Goal: Task Accomplishment & Management: Use online tool/utility

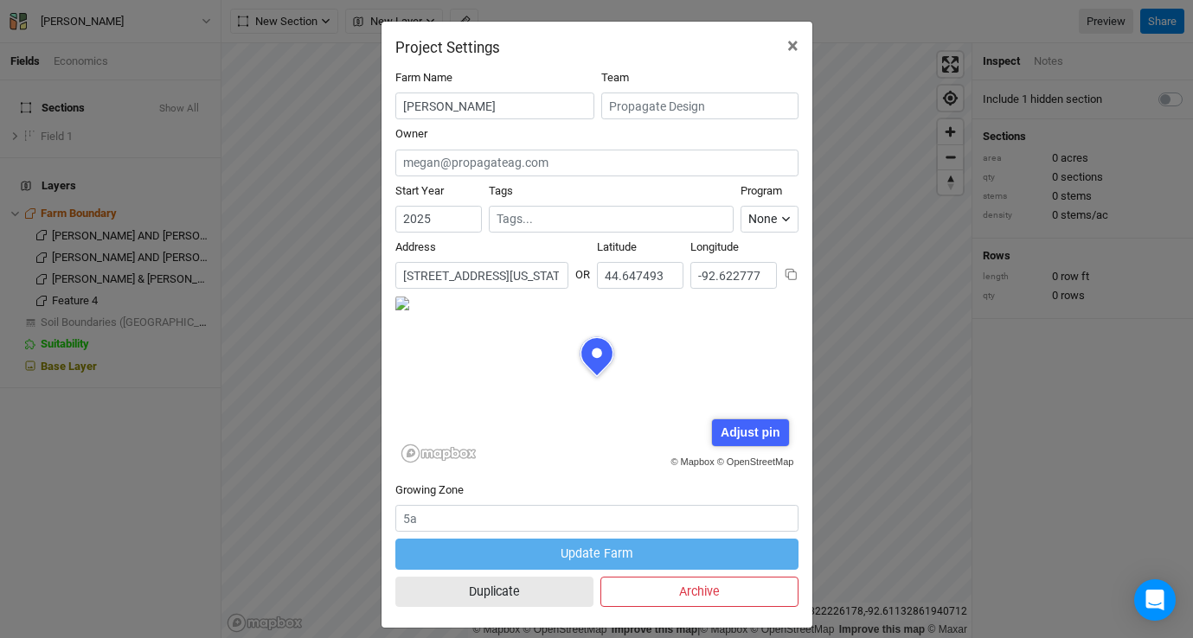
scroll to position [86, 202]
click at [845, 170] on div "Project Settings × Farm Name [PERSON_NAME] Team Owner Start Year [DATE] Tags Pr…" at bounding box center [596, 319] width 1193 height 638
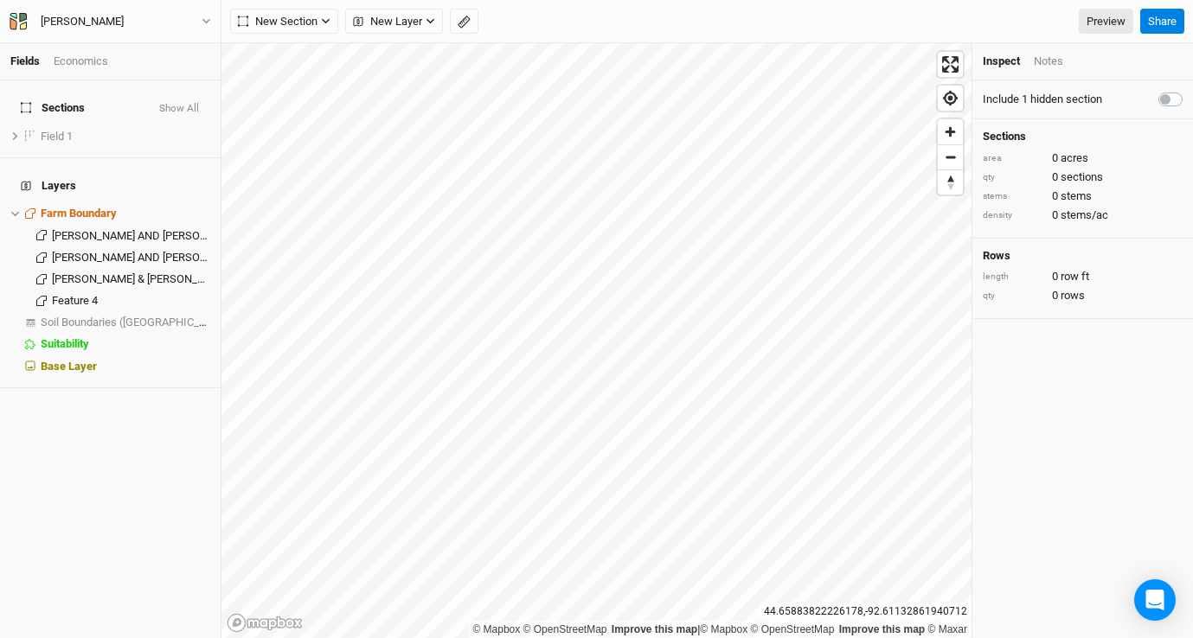
scroll to position [0, 0]
click at [188, 203] on span "hide" at bounding box center [199, 214] width 22 height 22
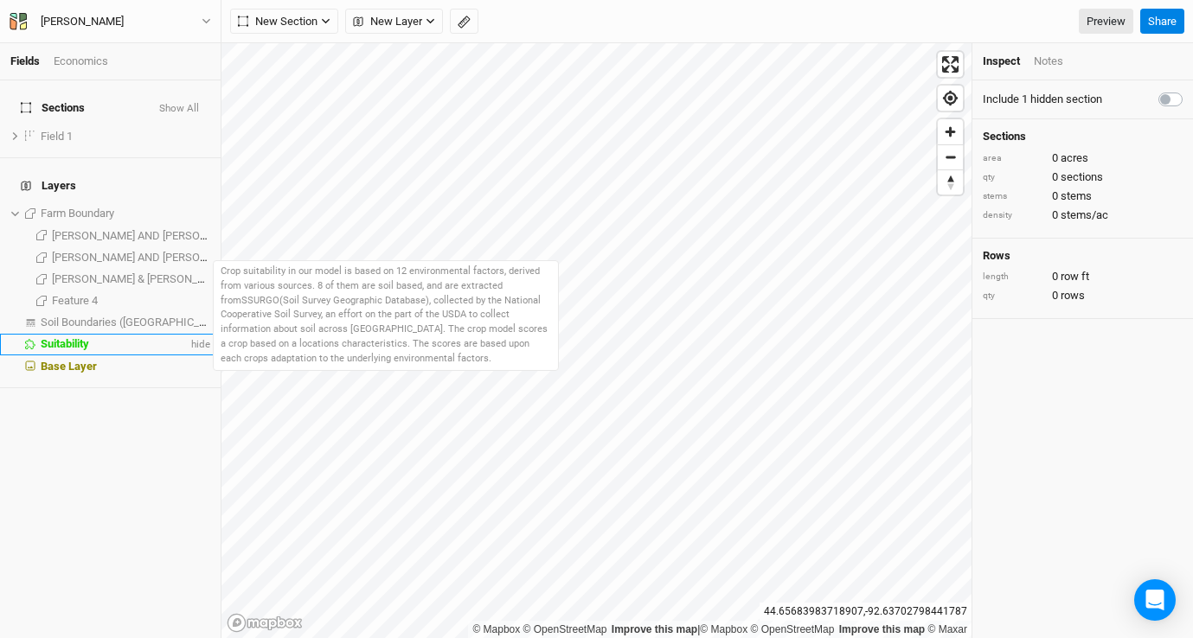
click at [72, 337] on span "Suitability" at bounding box center [65, 343] width 48 height 13
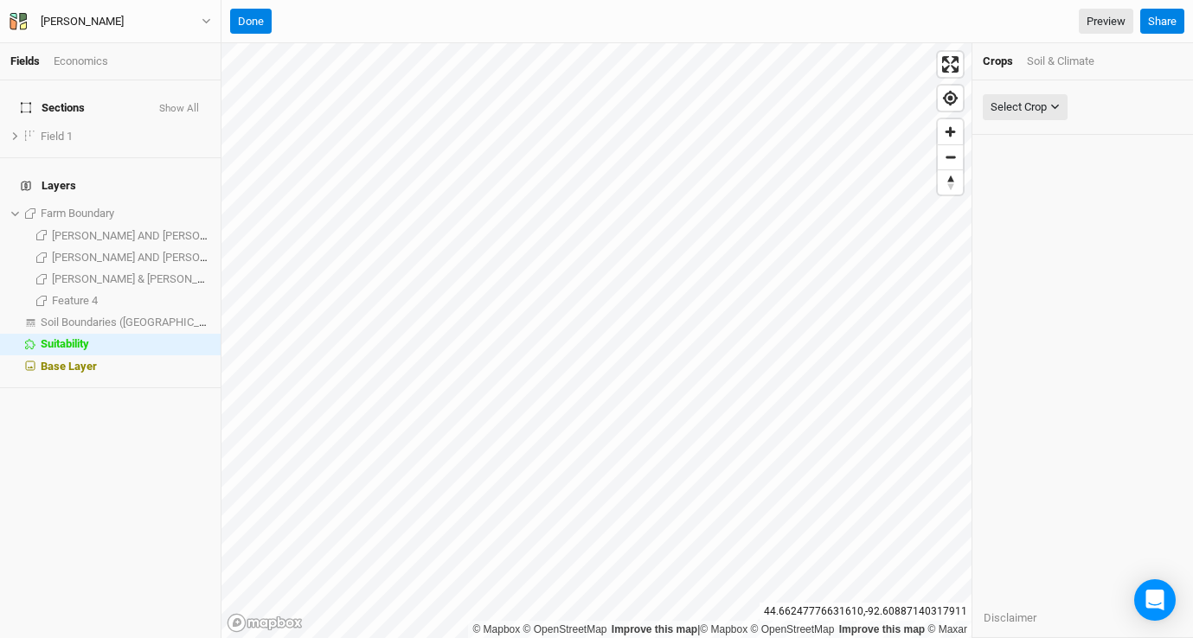
click at [1083, 66] on div "Soil & Climate" at bounding box center [1060, 62] width 67 height 16
click at [1060, 105] on div "Select Attribute" at bounding box center [1027, 107] width 75 height 17
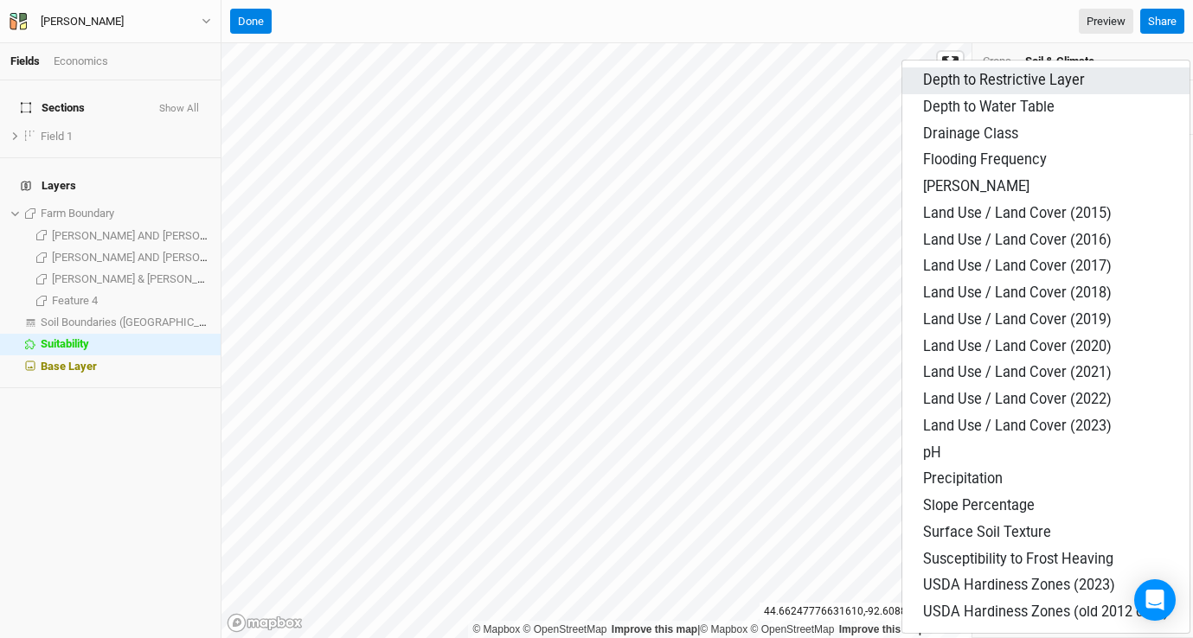
click at [1035, 88] on button "Depth to Restrictive Layer" at bounding box center [1045, 80] width 287 height 27
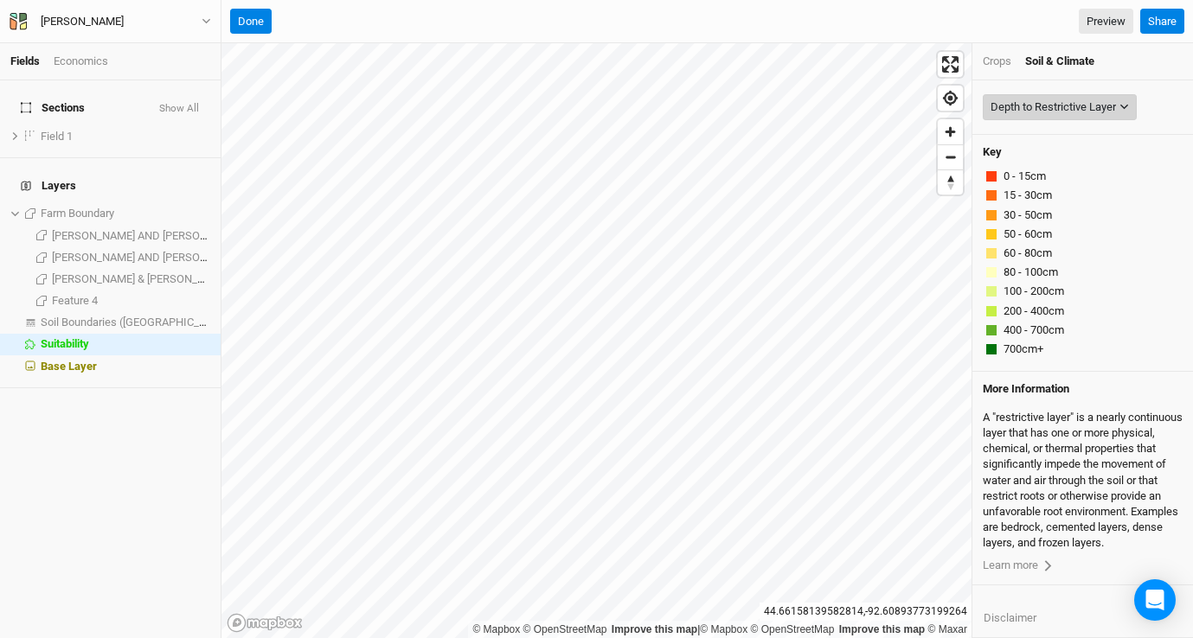
click at [1116, 103] on div "Depth to Restrictive Layer" at bounding box center [1052, 107] width 125 height 17
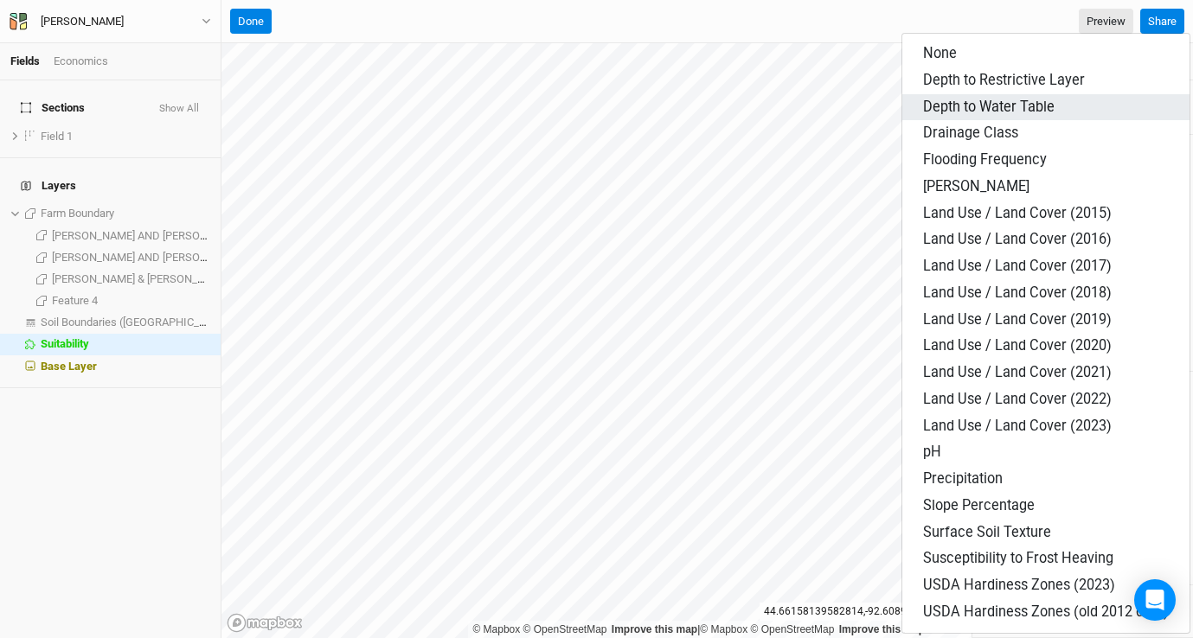
click at [1039, 105] on span "Depth to Water Table" at bounding box center [988, 107] width 131 height 16
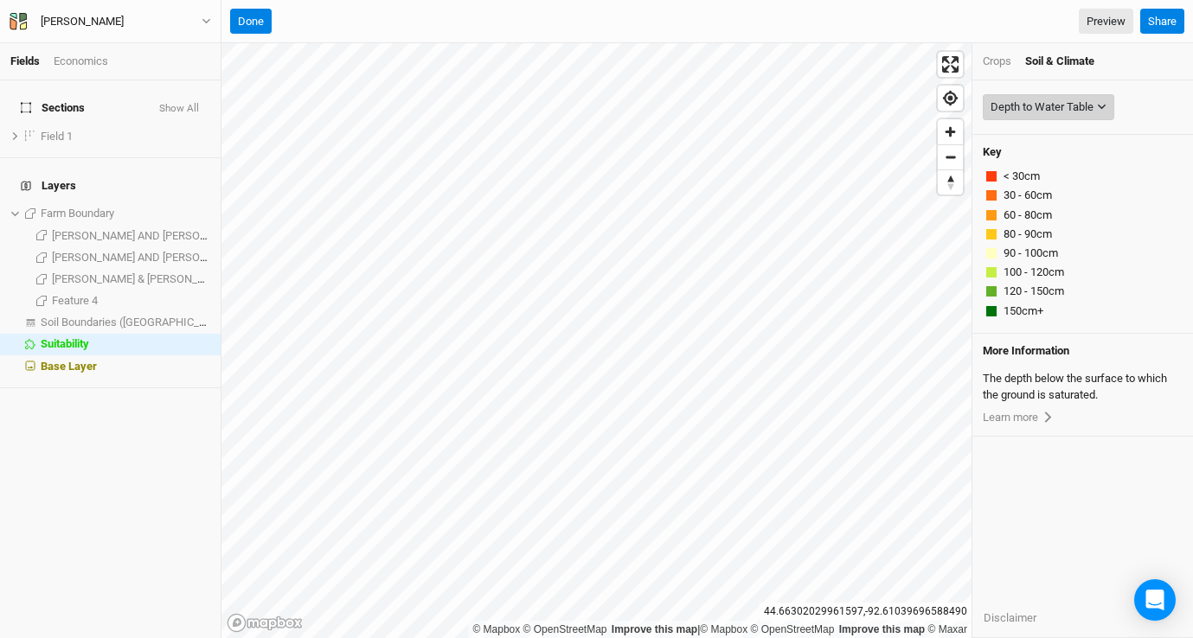
click at [1105, 110] on icon "button" at bounding box center [1102, 107] width 10 height 10
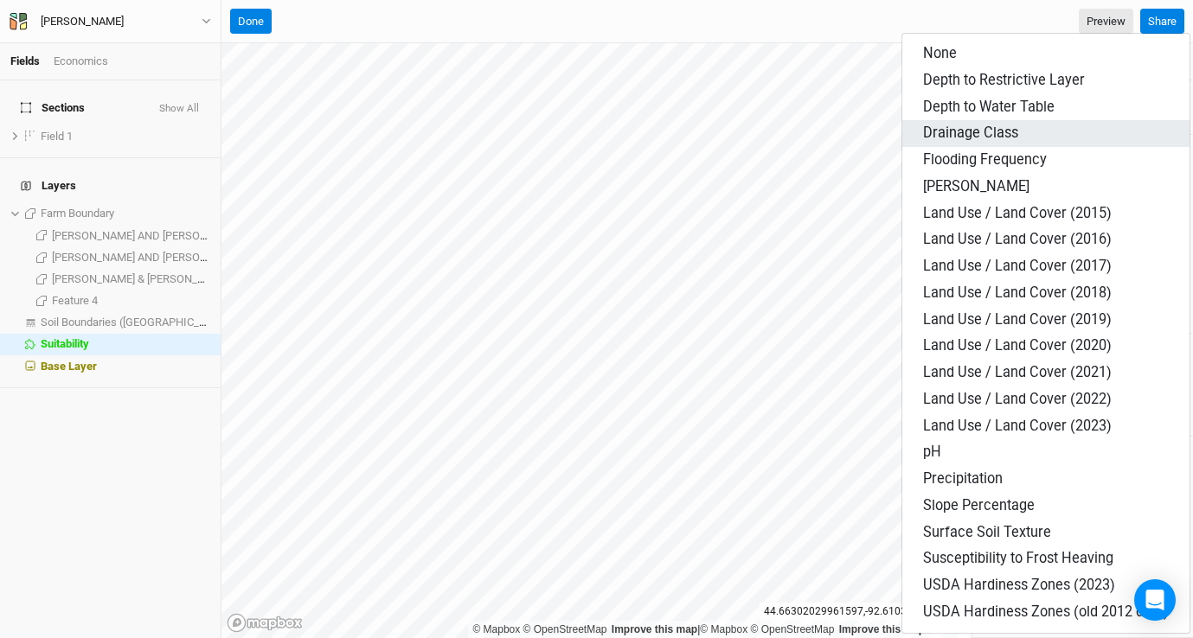
click at [1057, 143] on button "Drainage Class" at bounding box center [1045, 133] width 287 height 27
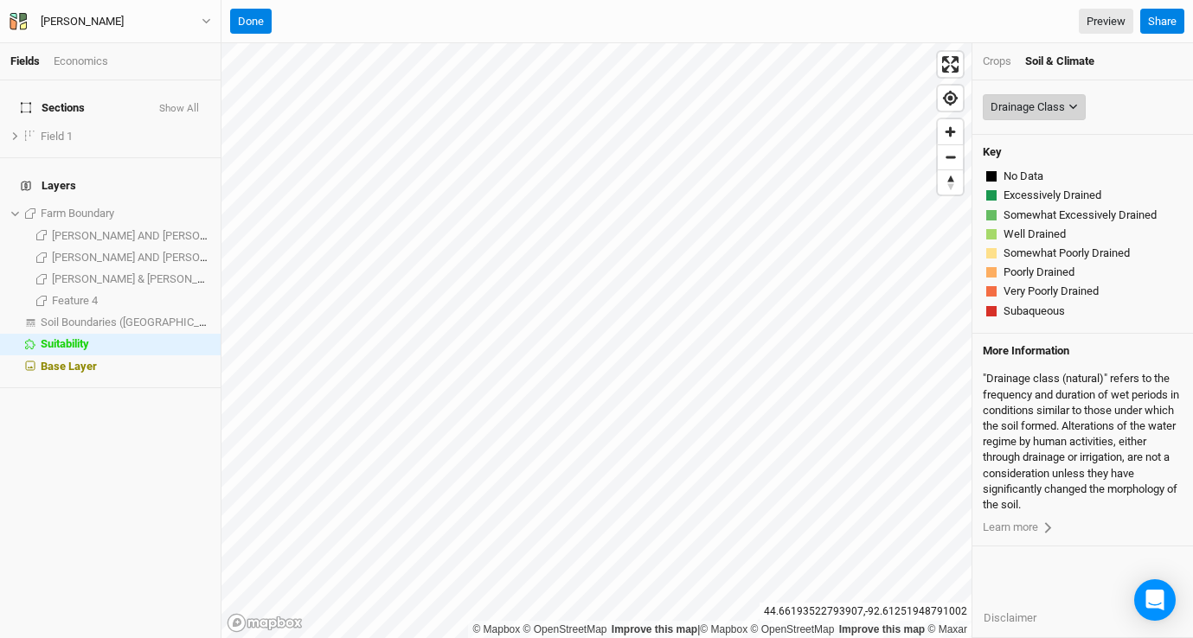
click at [1055, 105] on div "Drainage Class" at bounding box center [1027, 107] width 74 height 17
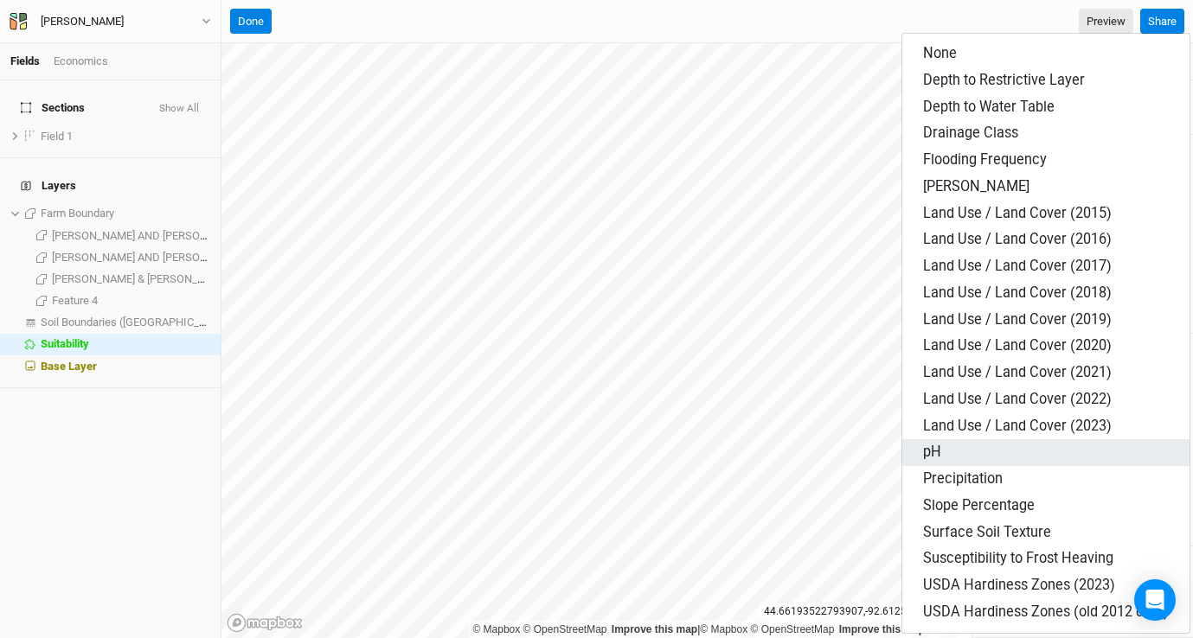
click at [1043, 451] on button "pH" at bounding box center [1045, 452] width 287 height 27
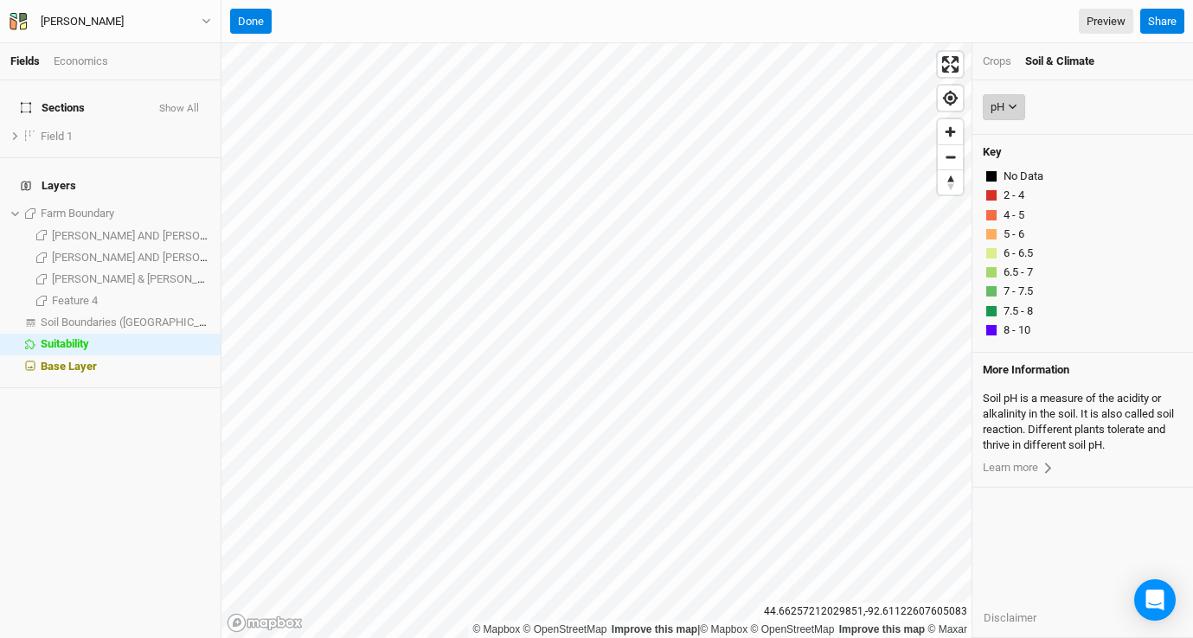
click at [1021, 99] on button "pH" at bounding box center [1004, 107] width 42 height 26
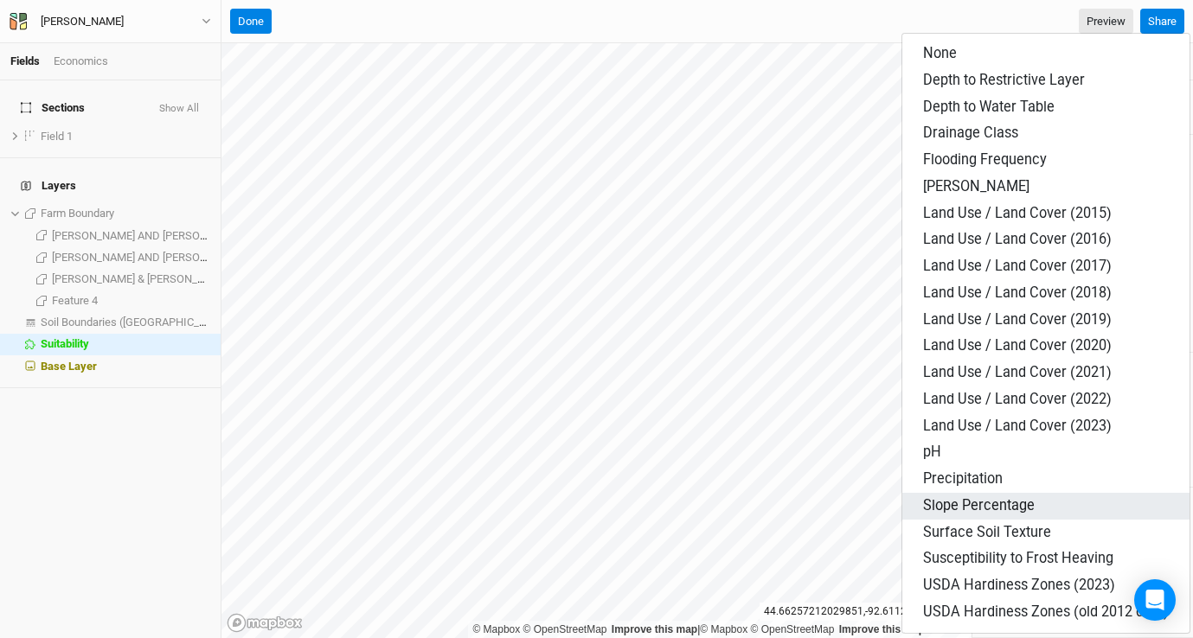
click at [1020, 508] on span "Slope Percentage" at bounding box center [979, 505] width 112 height 16
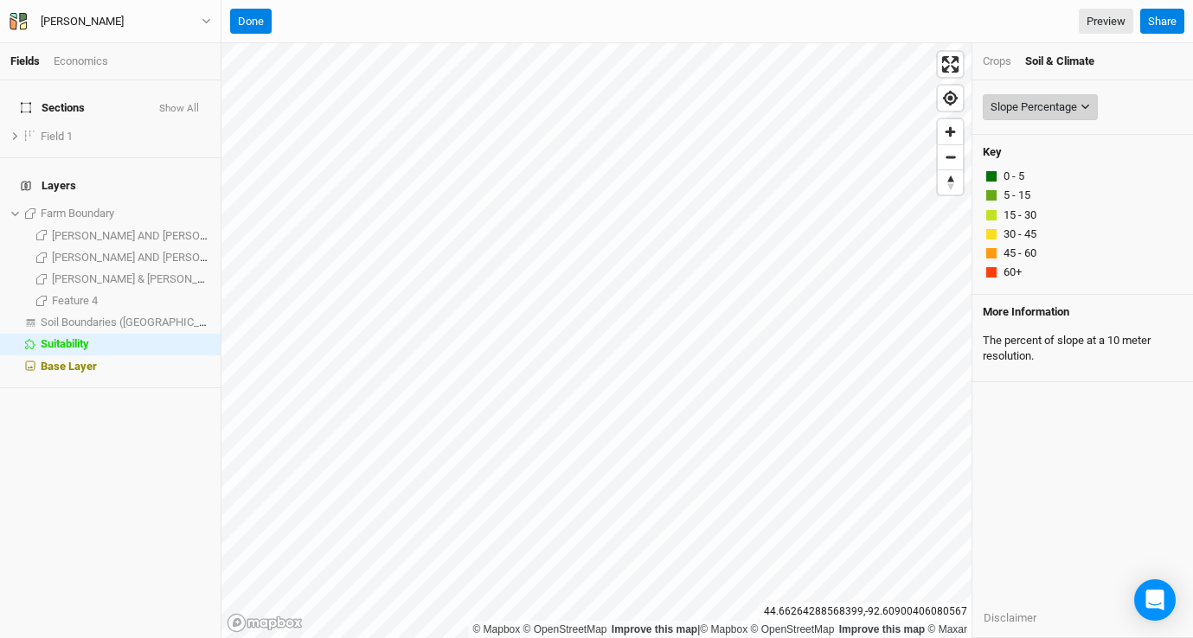
click at [1053, 106] on div "Slope Percentage" at bounding box center [1033, 107] width 86 height 17
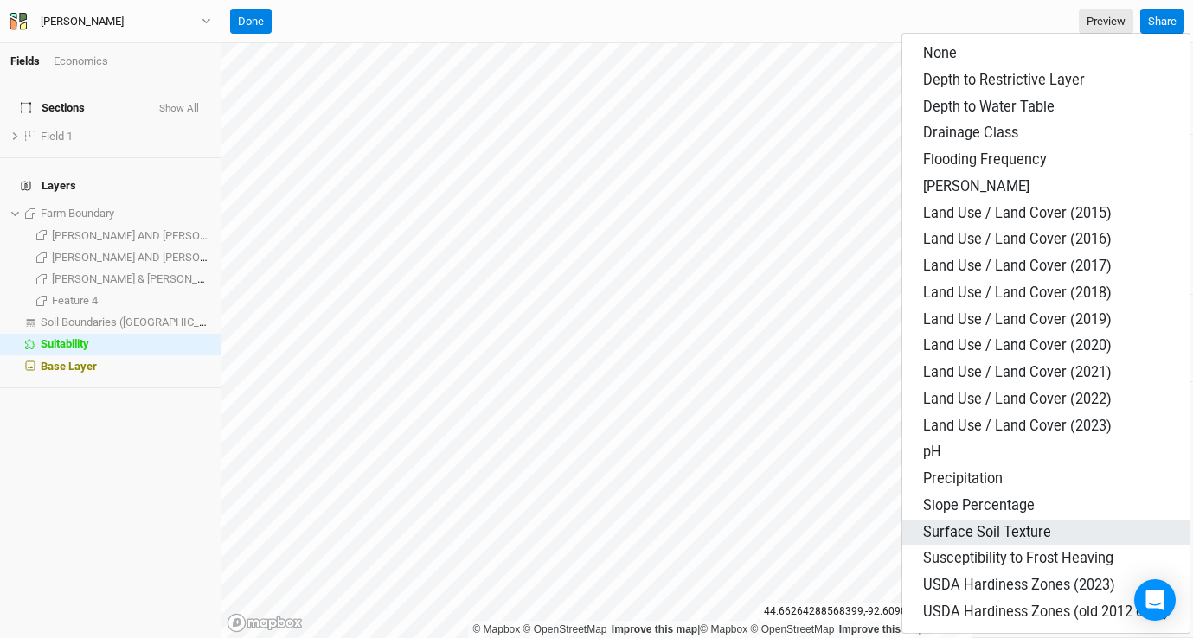
click at [1021, 529] on span "Surface Soil Texture" at bounding box center [987, 532] width 128 height 16
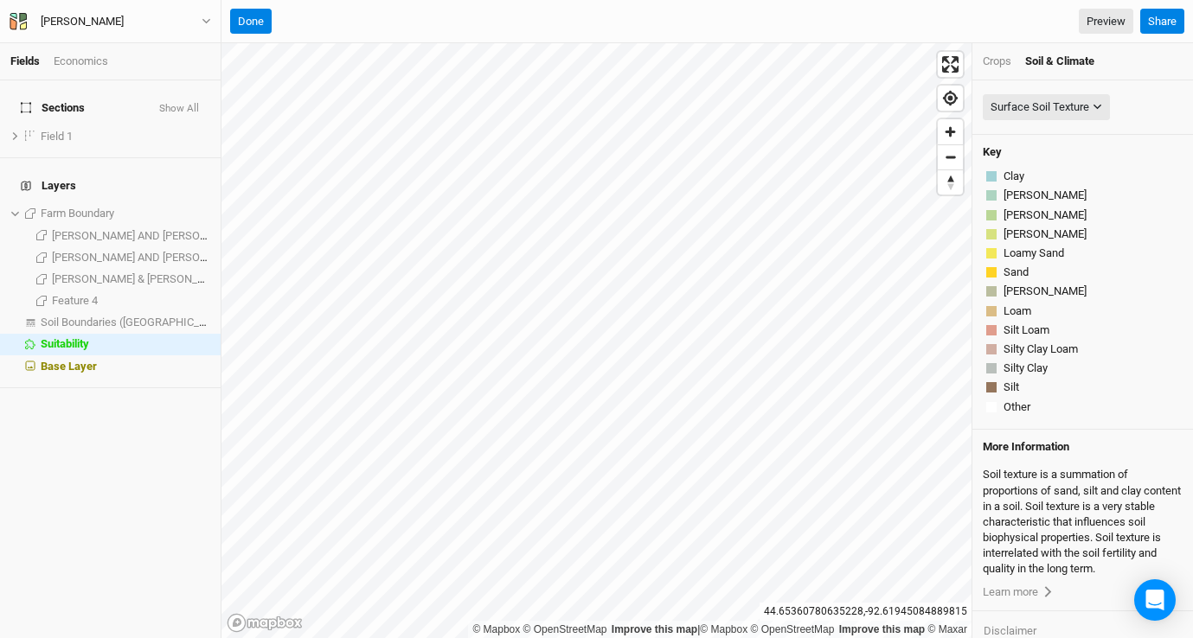
click at [991, 64] on div "Crops" at bounding box center [997, 62] width 29 height 16
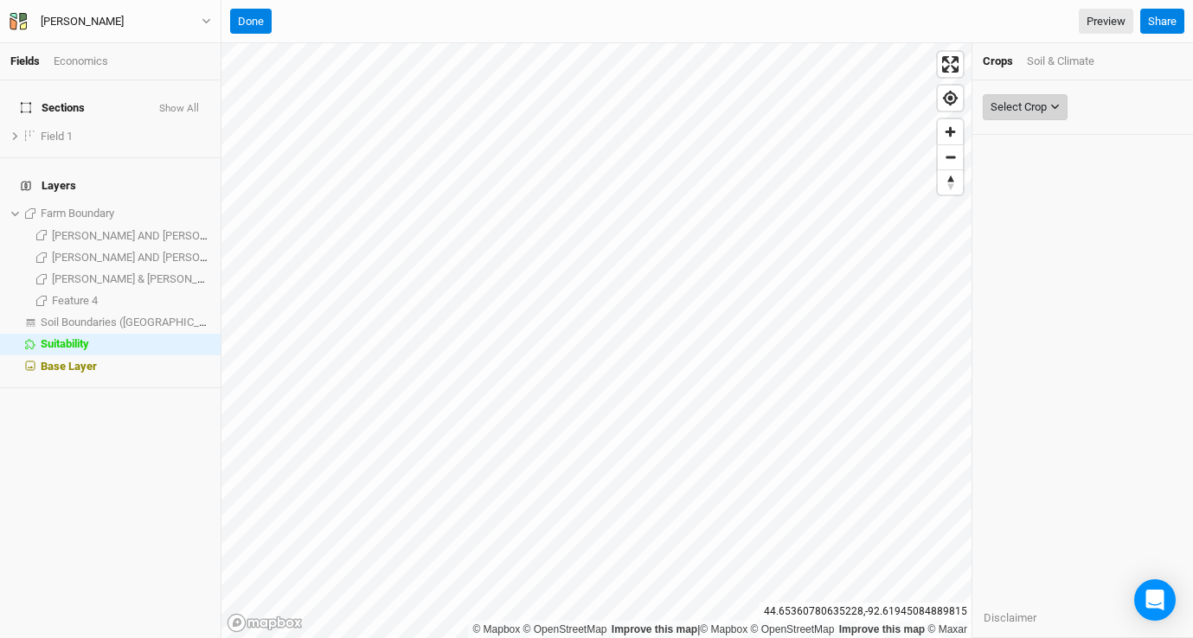
click at [1028, 102] on div "Select Crop" at bounding box center [1018, 107] width 56 height 17
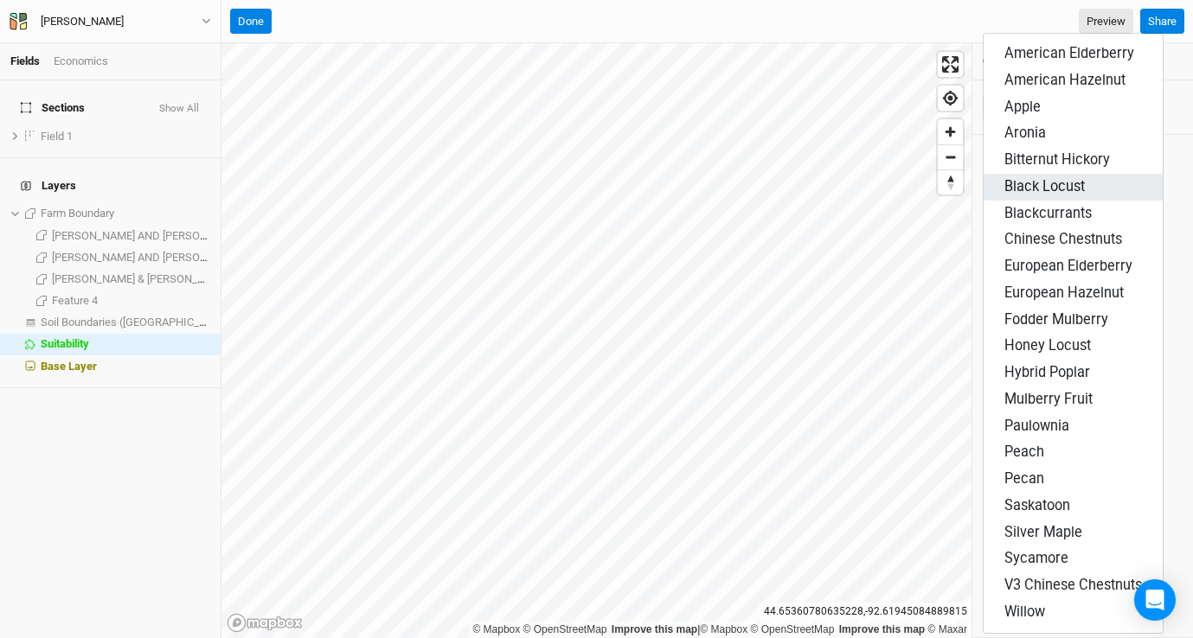
click at [1030, 189] on span "Black Locust" at bounding box center [1044, 186] width 80 height 16
